Goal: Task Accomplishment & Management: Use online tool/utility

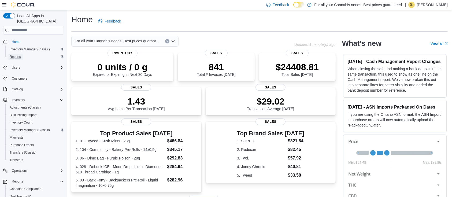
click at [21, 54] on link "Reports" at bounding box center [16, 57] width 16 height 6
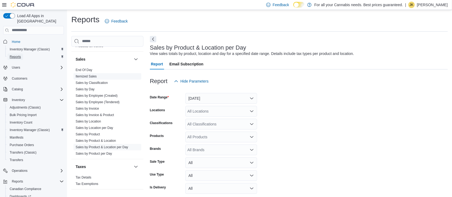
scroll to position [12, 0]
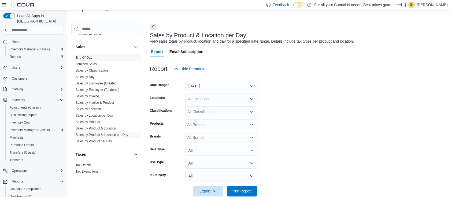
click at [88, 57] on link "End Of Day" at bounding box center [84, 58] width 17 height 4
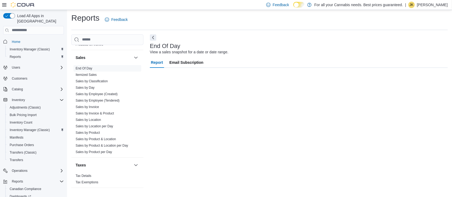
scroll to position [2, 0]
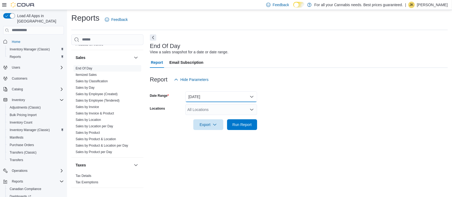
click at [209, 100] on button "[DATE]" at bounding box center [221, 96] width 72 height 11
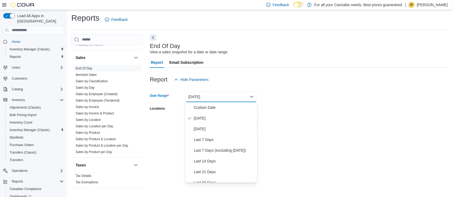
click at [298, 76] on div "Report Hide Parameters" at bounding box center [299, 79] width 298 height 11
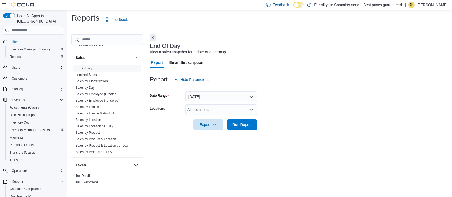
click at [240, 109] on div "All Locations" at bounding box center [221, 109] width 72 height 11
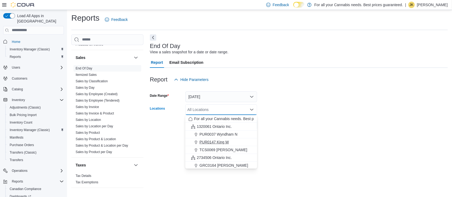
click at [216, 143] on span "PUR0147 King W" at bounding box center [213, 141] width 29 height 5
click at [295, 111] on form "Date Range [DATE] Locations PUR0147 [GEOGRAPHIC_DATA] box. Selected. PUR0147 Ki…" at bounding box center [299, 107] width 298 height 45
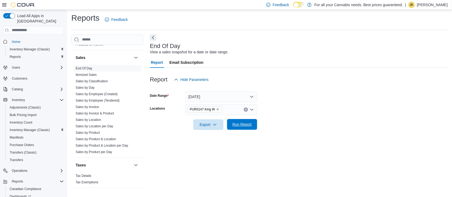
click at [255, 125] on button "Run Report" at bounding box center [242, 124] width 30 height 11
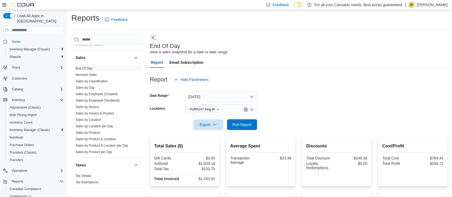
click at [245, 109] on icon "Clear input" at bounding box center [245, 109] width 1 height 1
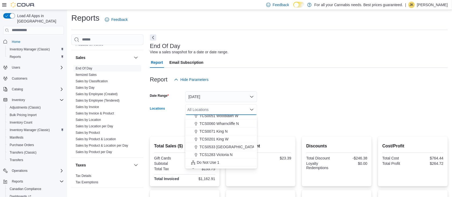
scroll to position [71, 0]
click at [228, 133] on span "TCS0201 King W" at bounding box center [213, 133] width 29 height 5
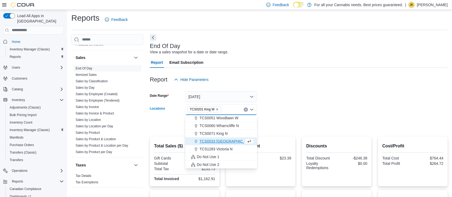
scroll to position [63, 0]
click at [283, 115] on div at bounding box center [299, 117] width 298 height 4
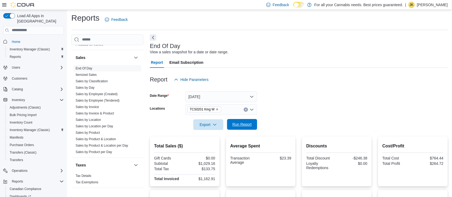
click at [252, 123] on span "Run Report" at bounding box center [242, 124] width 24 height 11
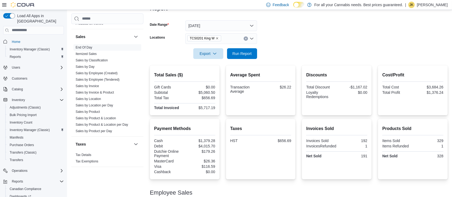
scroll to position [99, 0]
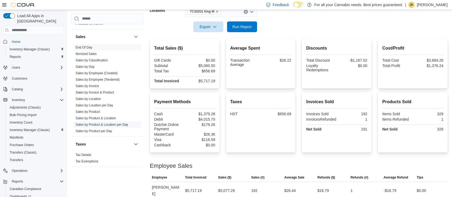
click at [116, 126] on link "Sales by Product & Location per Day" at bounding box center [102, 125] width 53 height 4
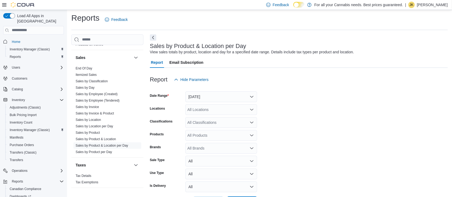
scroll to position [12, 0]
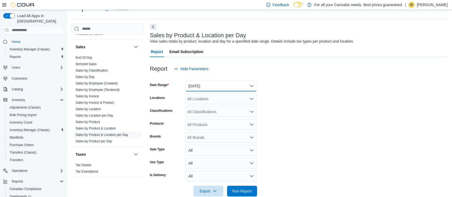
click at [230, 89] on button "[DATE]" at bounding box center [221, 86] width 72 height 11
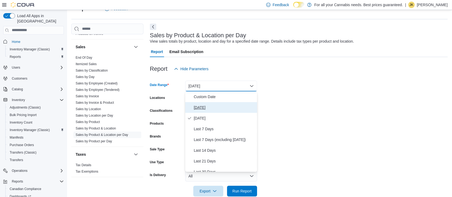
click at [203, 107] on span "[DATE]" at bounding box center [224, 107] width 61 height 6
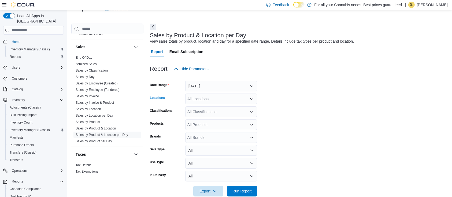
click at [206, 100] on div "All Locations" at bounding box center [221, 98] width 72 height 11
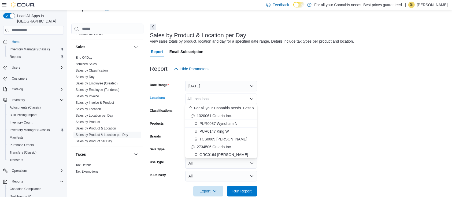
click at [214, 129] on span "PUR0147 King W" at bounding box center [213, 131] width 29 height 5
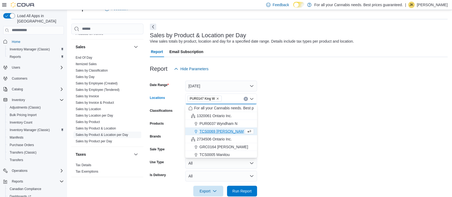
click at [295, 111] on form "Date Range [DATE] Locations PUR0147 [GEOGRAPHIC_DATA] box. Selected. PUR0147 Ki…" at bounding box center [299, 135] width 298 height 122
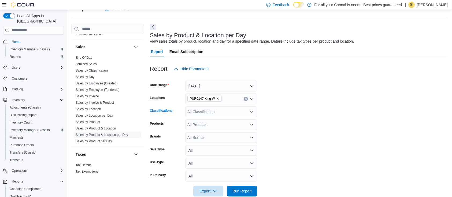
click at [220, 115] on div "All Classifications" at bounding box center [221, 111] width 72 height 11
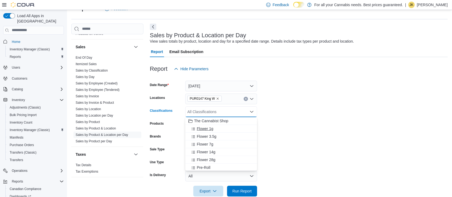
click at [205, 127] on span "Flower 1g" at bounding box center [205, 128] width 16 height 5
click at [203, 129] on span "Flower 3.5g" at bounding box center [207, 128] width 20 height 5
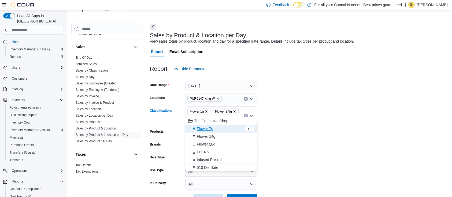
click at [205, 132] on button "Flower 7g" at bounding box center [221, 129] width 72 height 8
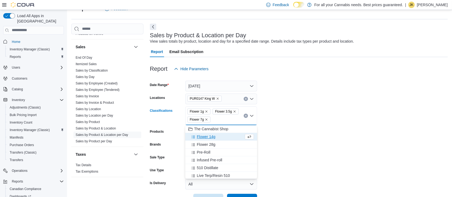
click at [211, 137] on span "Flower 14g" at bounding box center [206, 136] width 18 height 5
click at [212, 138] on span "Flower 28g" at bounding box center [206, 136] width 18 height 5
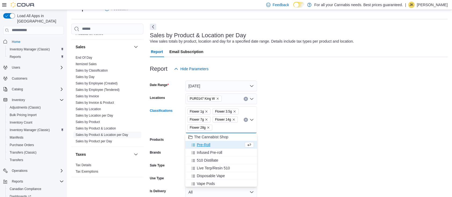
click at [284, 161] on form "Date Range [DATE] Locations PUR0147 King W Classifications Flower 1g Flower 3.5…" at bounding box center [299, 143] width 298 height 138
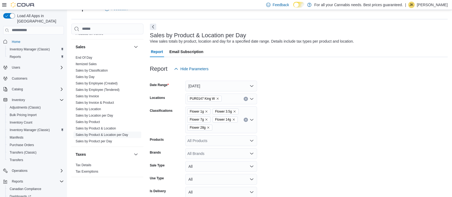
scroll to position [39, 0]
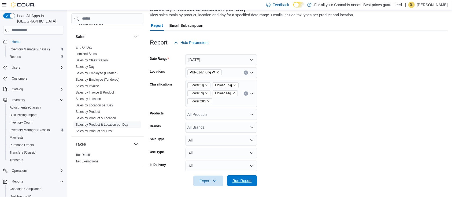
click at [251, 182] on span "Run Report" at bounding box center [241, 180] width 19 height 5
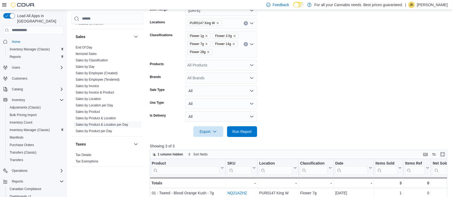
scroll to position [83, 0]
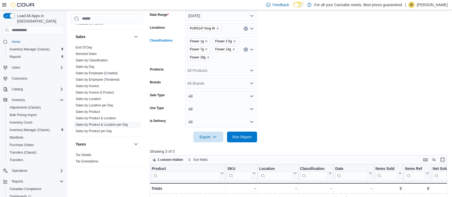
click at [245, 50] on icon "Clear input" at bounding box center [246, 49] width 2 height 2
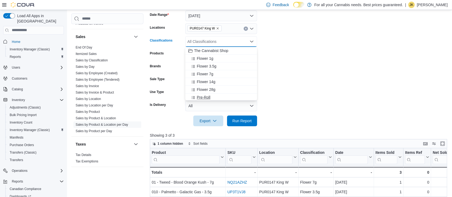
click at [211, 98] on div "Pre-Roll" at bounding box center [220, 97] width 65 height 5
click at [213, 97] on span "Infused Pre-roll" at bounding box center [209, 96] width 25 height 5
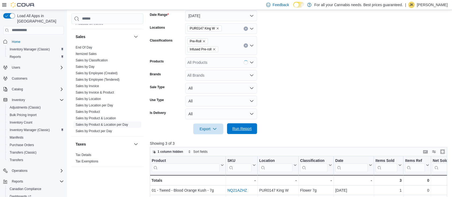
click at [241, 129] on span "Run Report" at bounding box center [241, 128] width 19 height 5
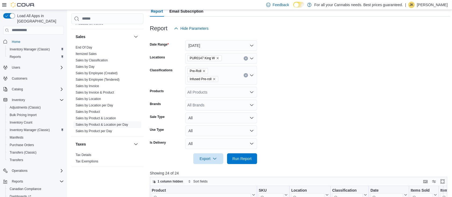
scroll to position [45, 0]
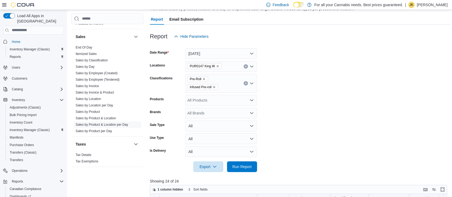
click at [245, 84] on icon "Clear input" at bounding box center [246, 83] width 2 height 2
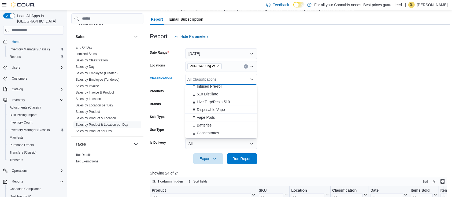
scroll to position [58, 0]
click at [209, 93] on span "510 Distillate" at bounding box center [207, 92] width 21 height 5
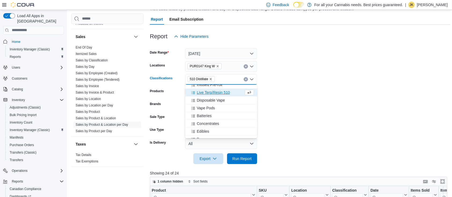
click at [210, 93] on span "Live Terp/Resin 510" at bounding box center [213, 92] width 33 height 5
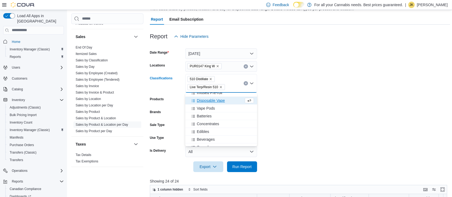
click at [216, 99] on span "Disposable Vape" at bounding box center [211, 100] width 28 height 5
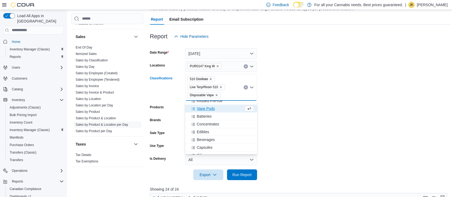
click at [216, 108] on div "Vape Pods" at bounding box center [215, 108] width 55 height 5
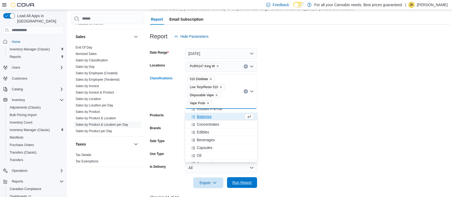
click at [242, 182] on span "Run Report" at bounding box center [241, 182] width 19 height 5
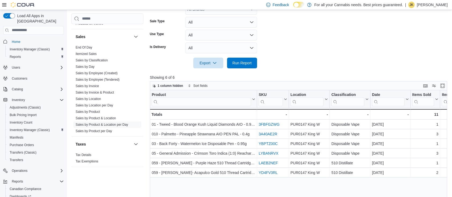
scroll to position [165, 0]
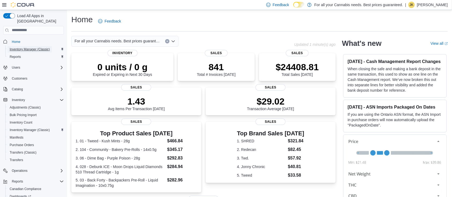
click at [32, 47] on span "Inventory Manager (Classic)" at bounding box center [30, 49] width 40 height 4
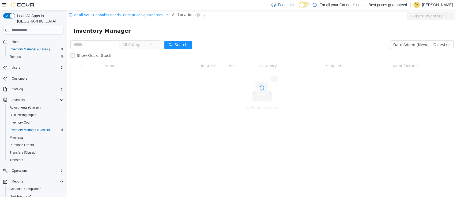
click at [172, 15] on span "All Locations" at bounding box center [184, 15] width 24 height 6
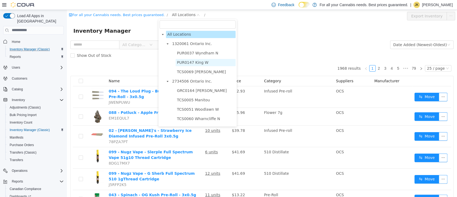
click at [194, 59] on span "PUR0147 King W" at bounding box center [206, 62] width 60 height 7
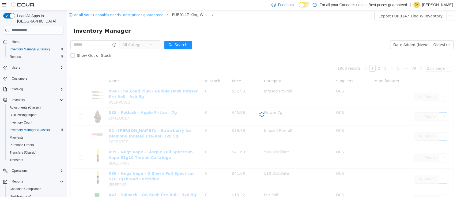
click at [153, 58] on div "Show Out of Stock" at bounding box center [261, 55] width 383 height 11
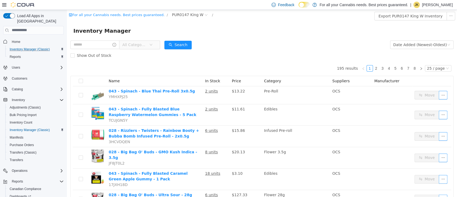
click at [145, 45] on span "All Categories" at bounding box center [134, 44] width 24 height 5
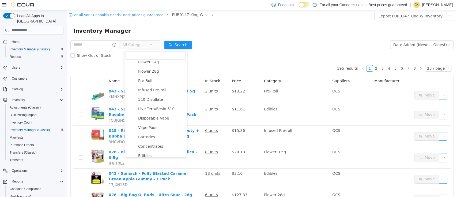
scroll to position [47, 0]
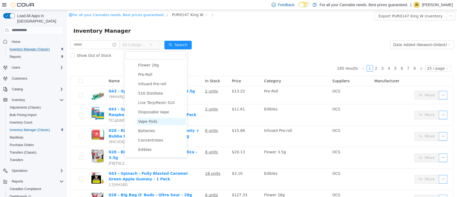
click at [159, 119] on span "Vape Pods" at bounding box center [161, 121] width 49 height 7
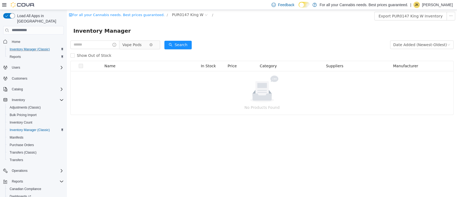
click at [146, 46] on span "Vape Pods" at bounding box center [135, 44] width 27 height 8
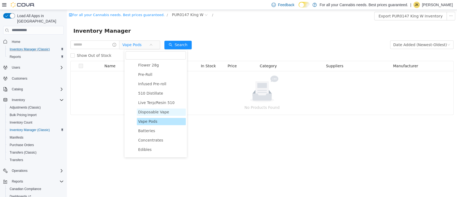
click at [166, 111] on span "Disposable Vape" at bounding box center [161, 111] width 49 height 7
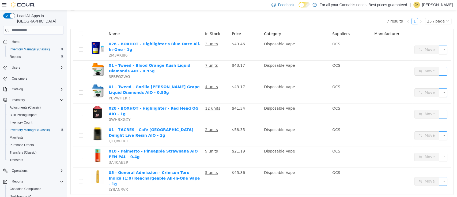
scroll to position [21, 0]
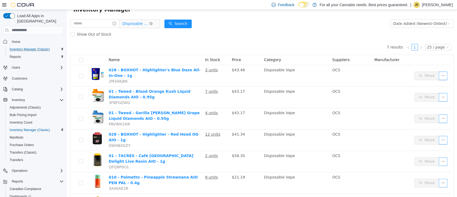
click at [137, 27] on span "Disposable Vape" at bounding box center [135, 23] width 27 height 8
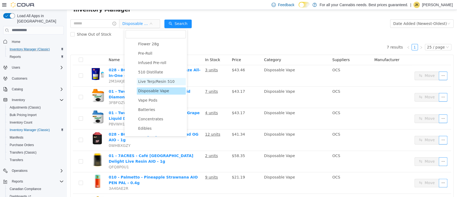
click at [155, 81] on span "Live Terp/Resin 510" at bounding box center [156, 81] width 36 height 4
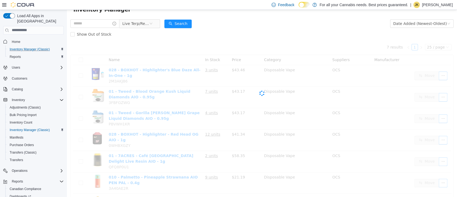
scroll to position [0, 0]
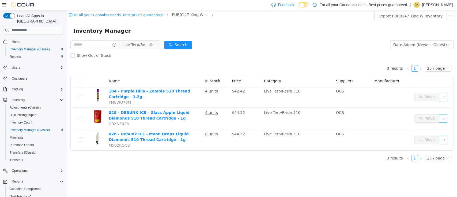
click at [141, 48] on span "Live Terp/Resin 510" at bounding box center [135, 44] width 27 height 8
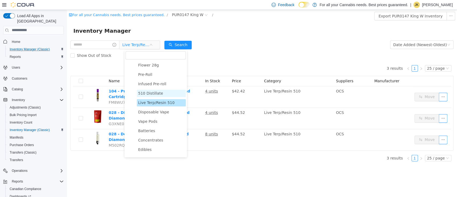
click at [148, 95] on span "510 Distillate" at bounding box center [150, 93] width 25 height 4
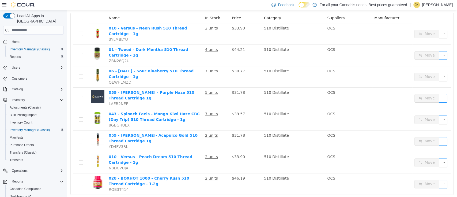
scroll to position [65, 0]
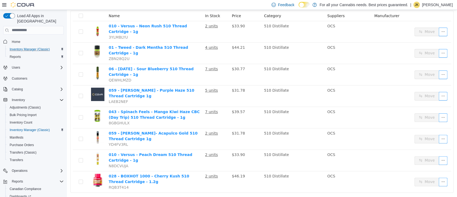
click at [447, 113] on div "Name In Stock Price Category Suppliers Manufacturer 010 - Versus - Neon Rush 51…" at bounding box center [262, 101] width 383 height 181
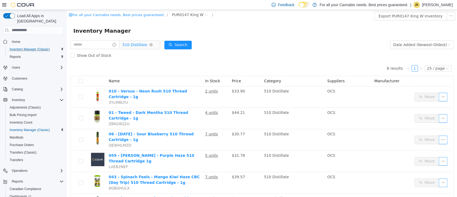
click at [139, 42] on span "510 Distillate" at bounding box center [134, 44] width 25 height 8
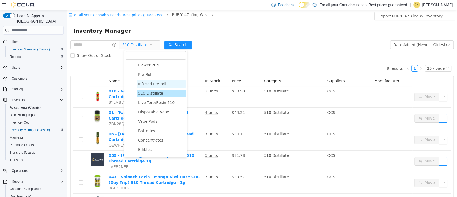
click at [153, 87] on span "Infused Pre-roll" at bounding box center [161, 83] width 49 height 7
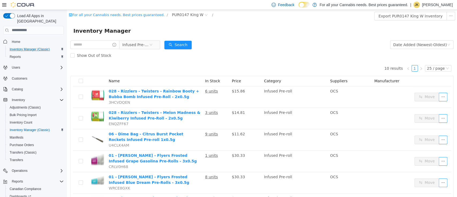
click at [142, 49] on span "Infused Pre-roll" at bounding box center [115, 44] width 90 height 9
click at [142, 48] on span "Infused Pre-roll" at bounding box center [135, 44] width 27 height 8
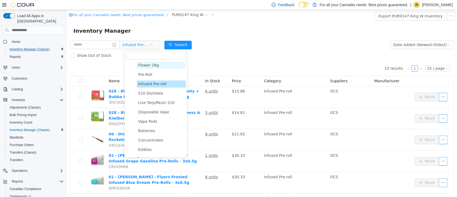
click at [148, 62] on span "Flower 28g" at bounding box center [161, 64] width 49 height 7
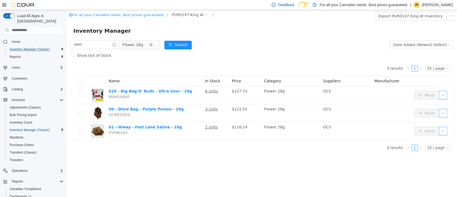
click at [134, 46] on span "Flower 28g" at bounding box center [132, 44] width 21 height 8
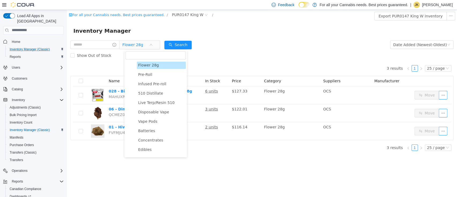
scroll to position [13, 0]
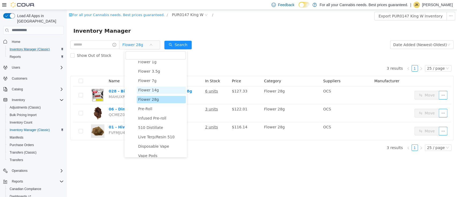
click at [157, 89] on span "Flower 14g" at bounding box center [161, 89] width 49 height 7
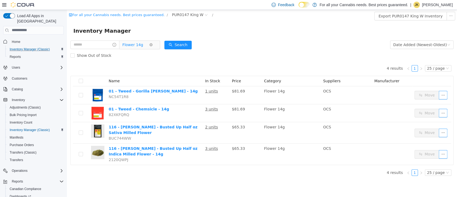
click at [148, 46] on span "Flower 14g" at bounding box center [135, 44] width 27 height 8
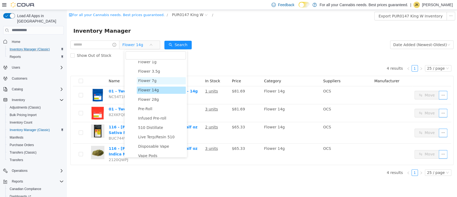
click at [157, 83] on span "Flower 7g" at bounding box center [161, 80] width 49 height 7
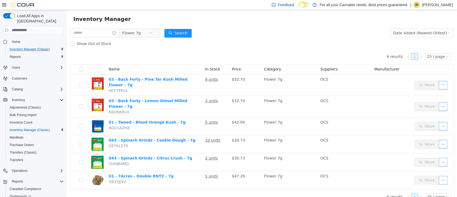
scroll to position [0, 0]
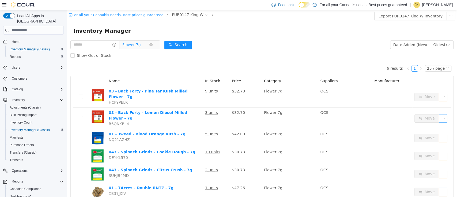
click at [141, 41] on span "Flower 7g" at bounding box center [131, 44] width 18 height 8
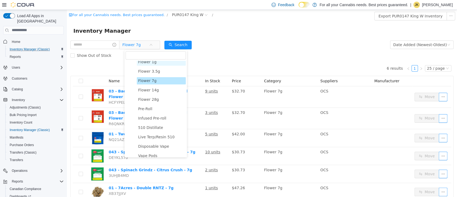
click at [145, 62] on span "Flower 1g" at bounding box center [147, 61] width 18 height 4
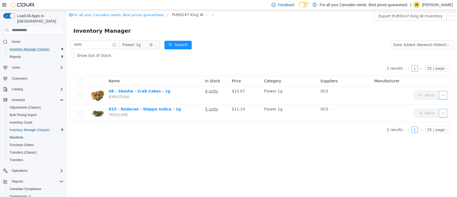
click at [141, 44] on span "Flower 1g" at bounding box center [131, 44] width 18 height 8
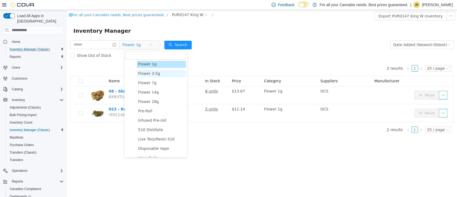
click at [147, 75] on span "Flower 3.5g" at bounding box center [149, 73] width 22 height 4
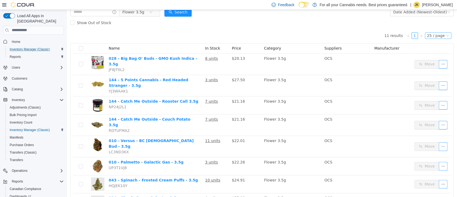
scroll to position [0, 0]
